Goal: Task Accomplishment & Management: Manage account settings

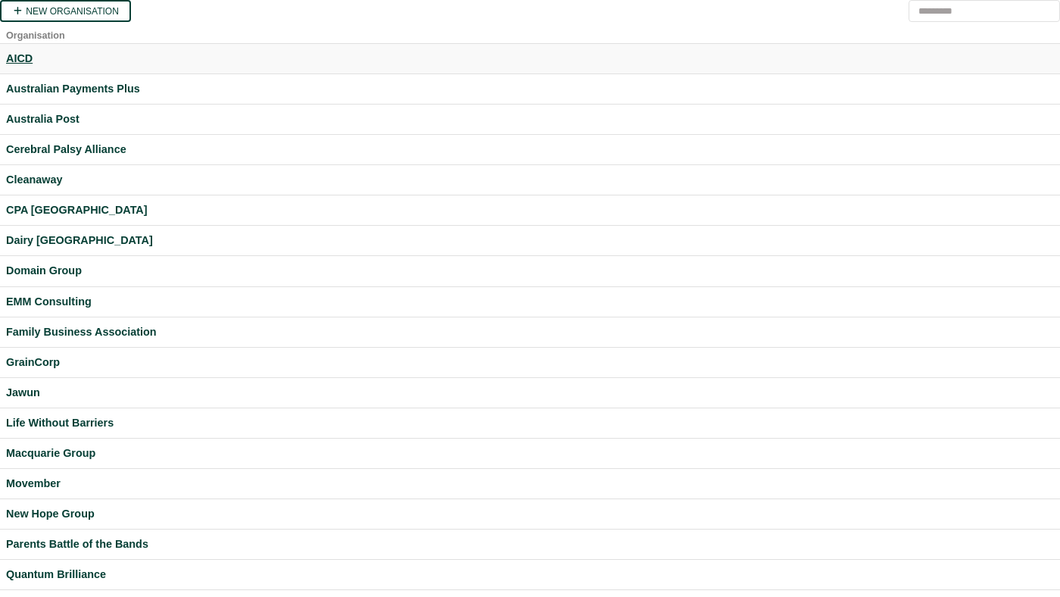
click at [15, 53] on div "AICD" at bounding box center [530, 58] width 1048 height 17
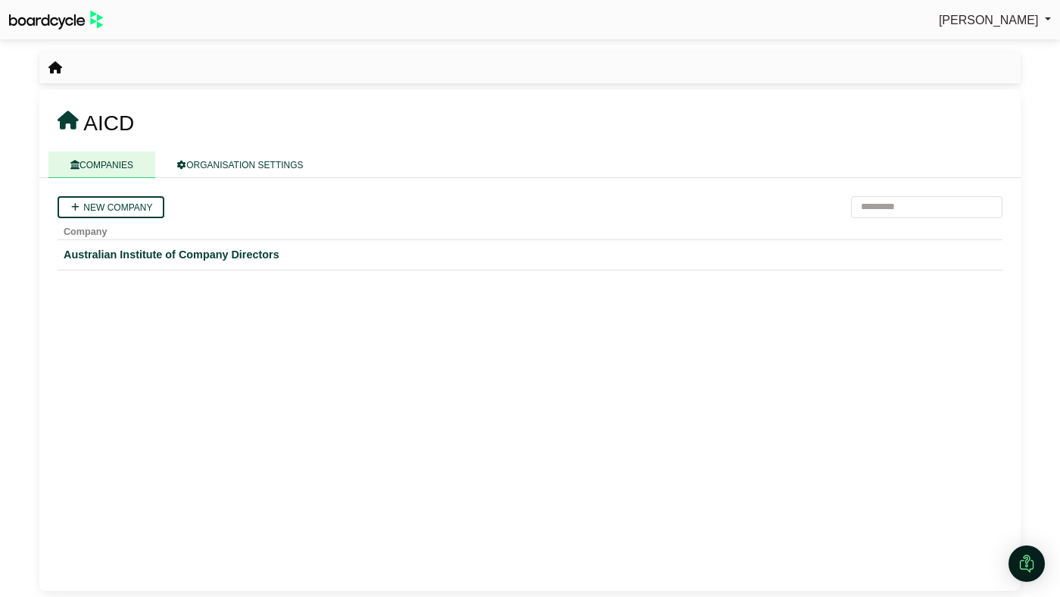
click at [998, 17] on span "[PERSON_NAME]" at bounding box center [989, 20] width 100 height 13
click at [979, 44] on link "Sign Out" at bounding box center [990, 45] width 121 height 29
